Goal: Navigation & Orientation: Find specific page/section

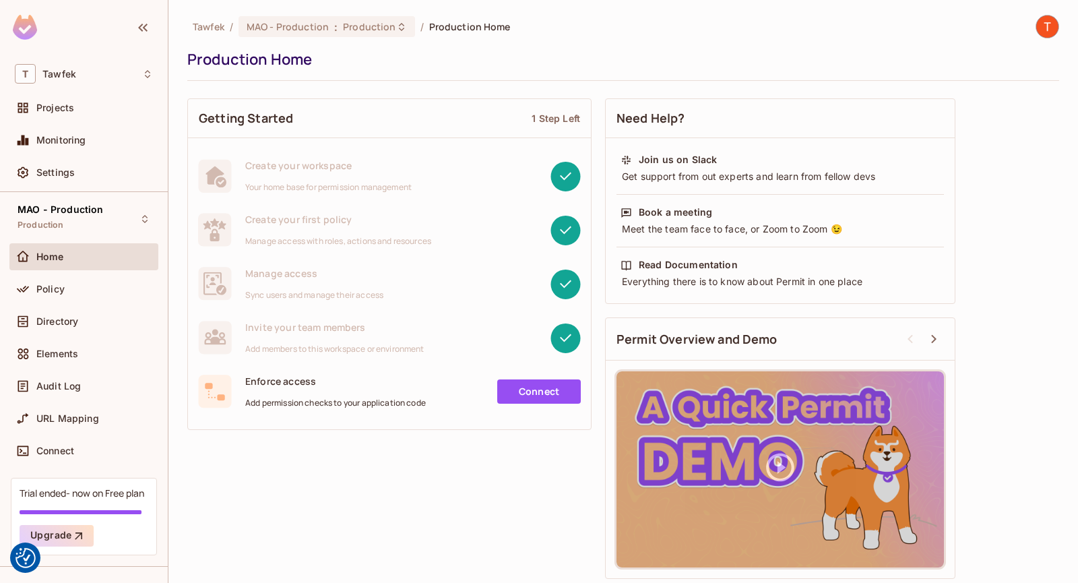
click at [61, 260] on span "Home" at bounding box center [50, 256] width 28 height 11
click at [86, 109] on div "Projects" at bounding box center [94, 107] width 117 height 11
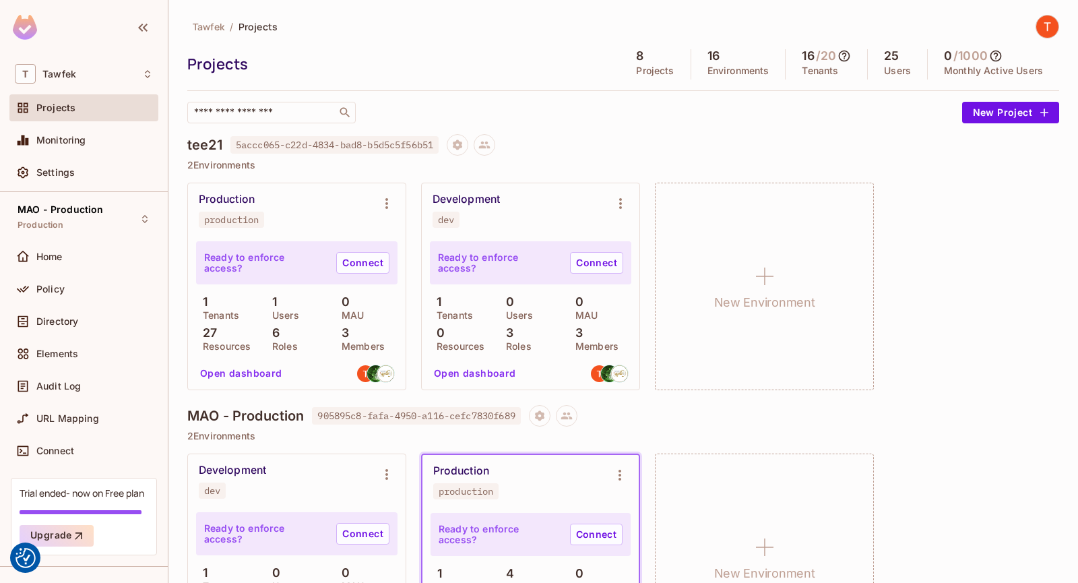
click at [314, 146] on span "5accc065-c22d-4834-bad8-b5d5c5f56b51" at bounding box center [334, 145] width 208 height 18
